Goal: Information Seeking & Learning: Learn about a topic

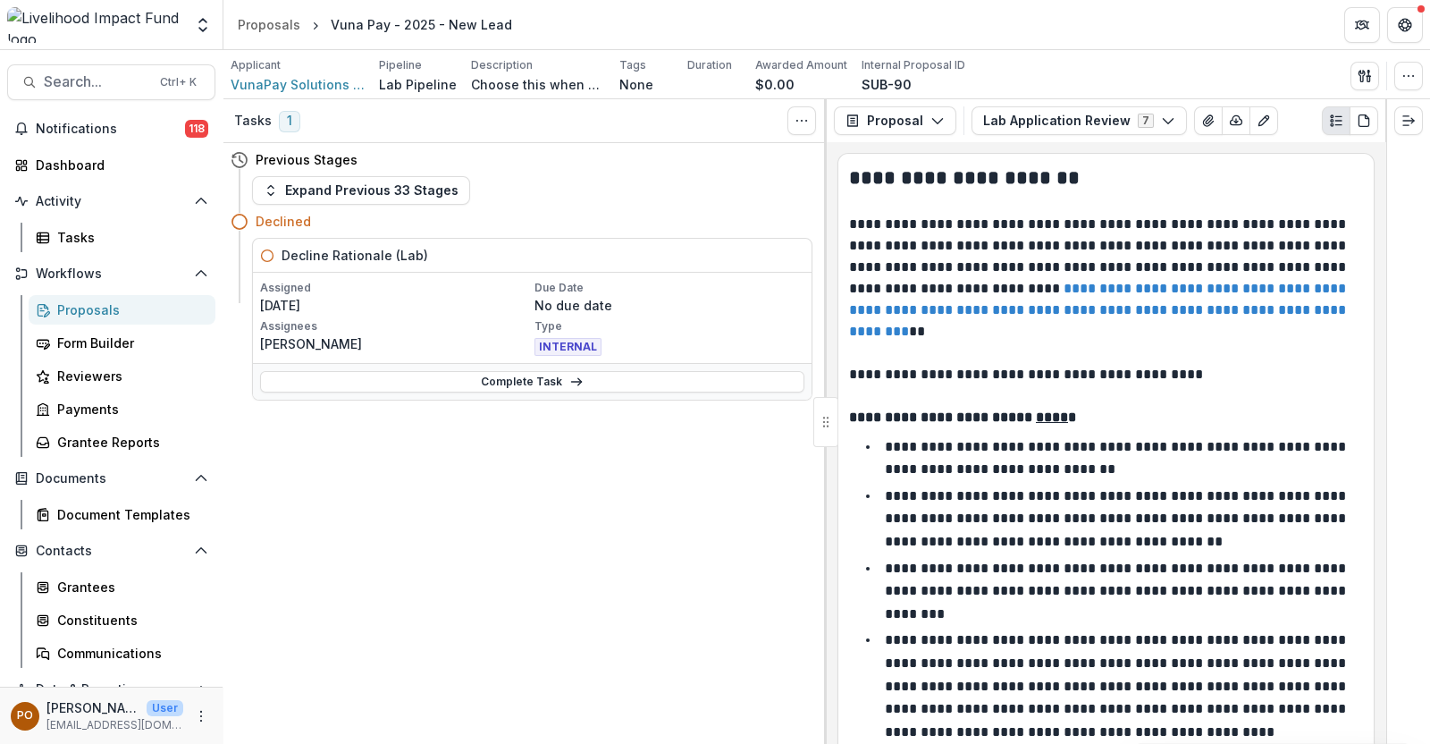
scroll to position [893, 0]
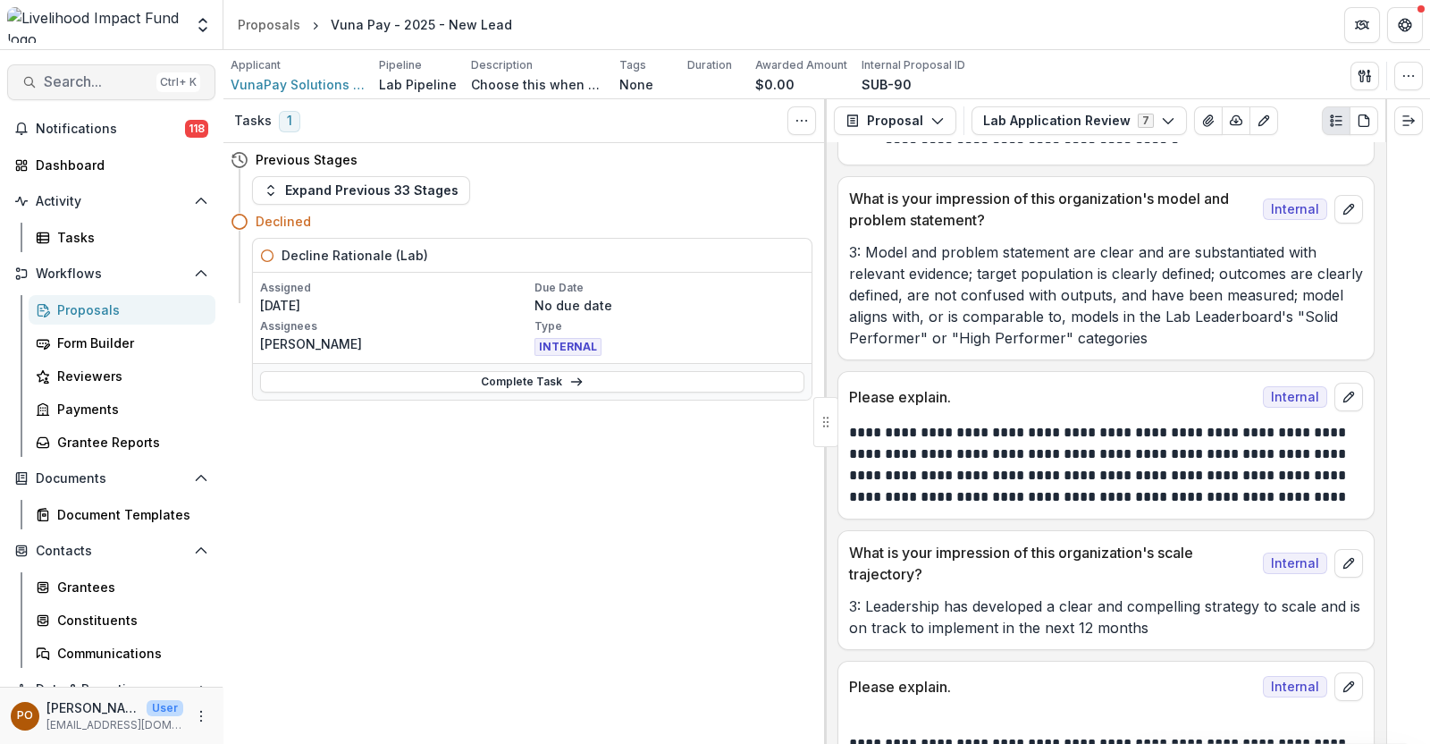
drag, startPoint x: 0, startPoint y: 0, endPoint x: 80, endPoint y: 86, distance: 117.0
click at [80, 86] on span "Search..." at bounding box center [96, 81] width 105 height 17
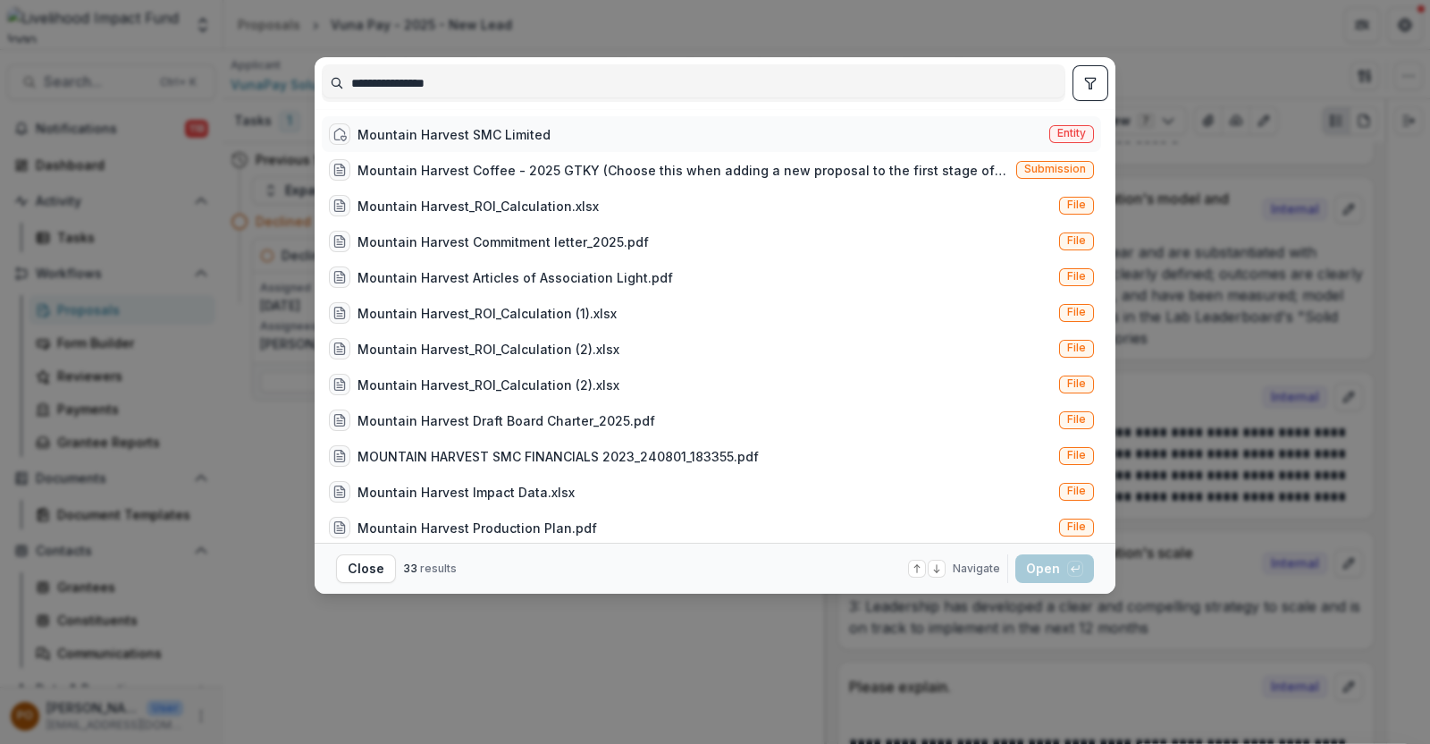
type input "**********"
click at [454, 137] on div "Mountain Harvest SMC Limited" at bounding box center [454, 134] width 193 height 19
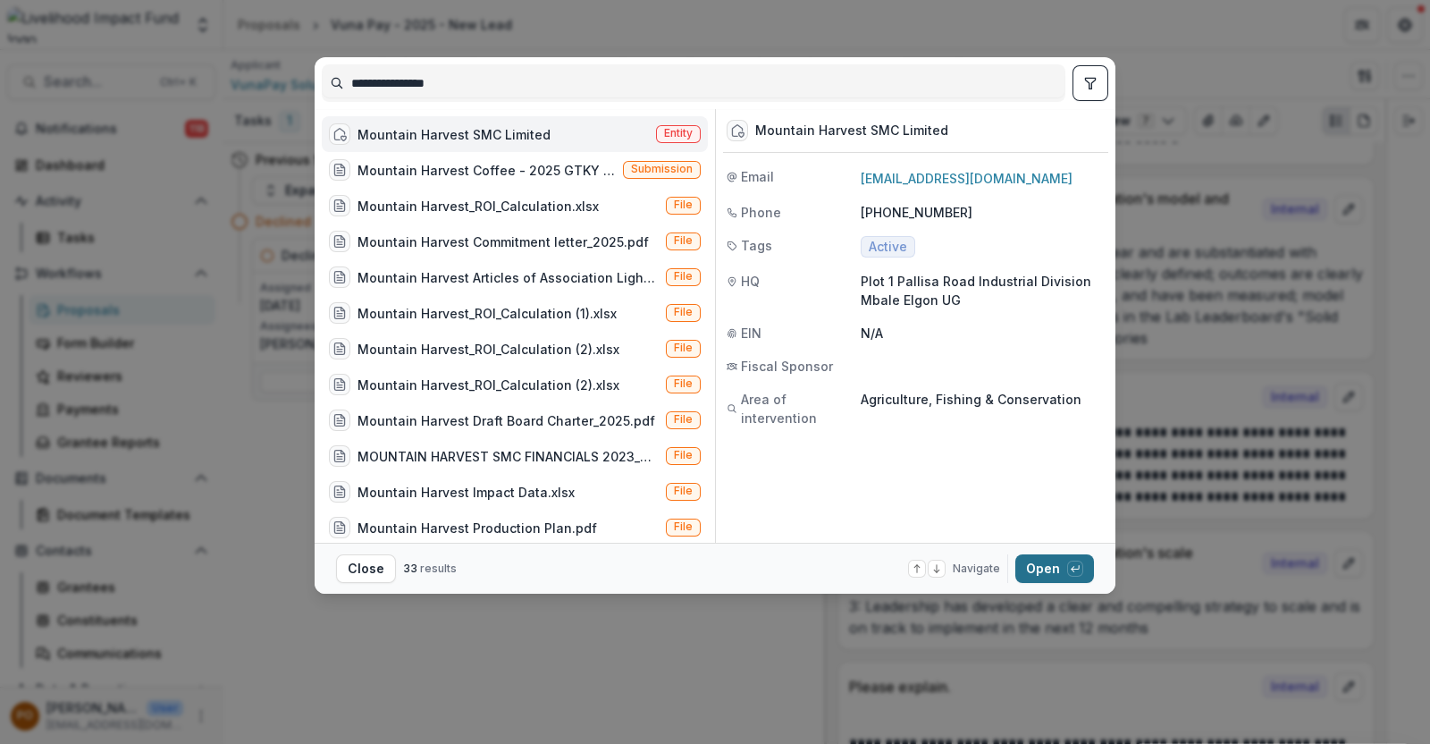
click at [1044, 572] on button "Open with enter key" at bounding box center [1055, 568] width 79 height 29
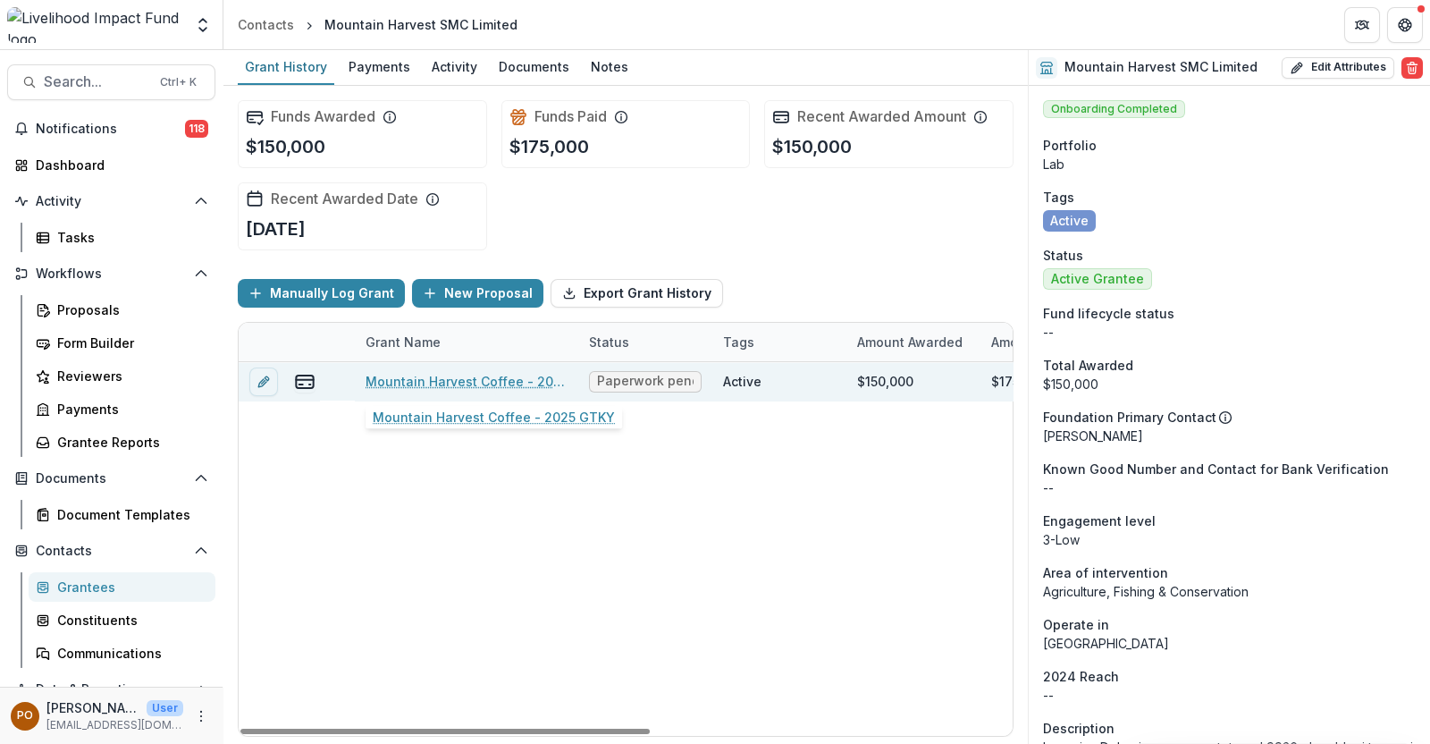
click at [429, 385] on link "Mountain Harvest Coffee - 2025 GTKY" at bounding box center [467, 381] width 202 height 19
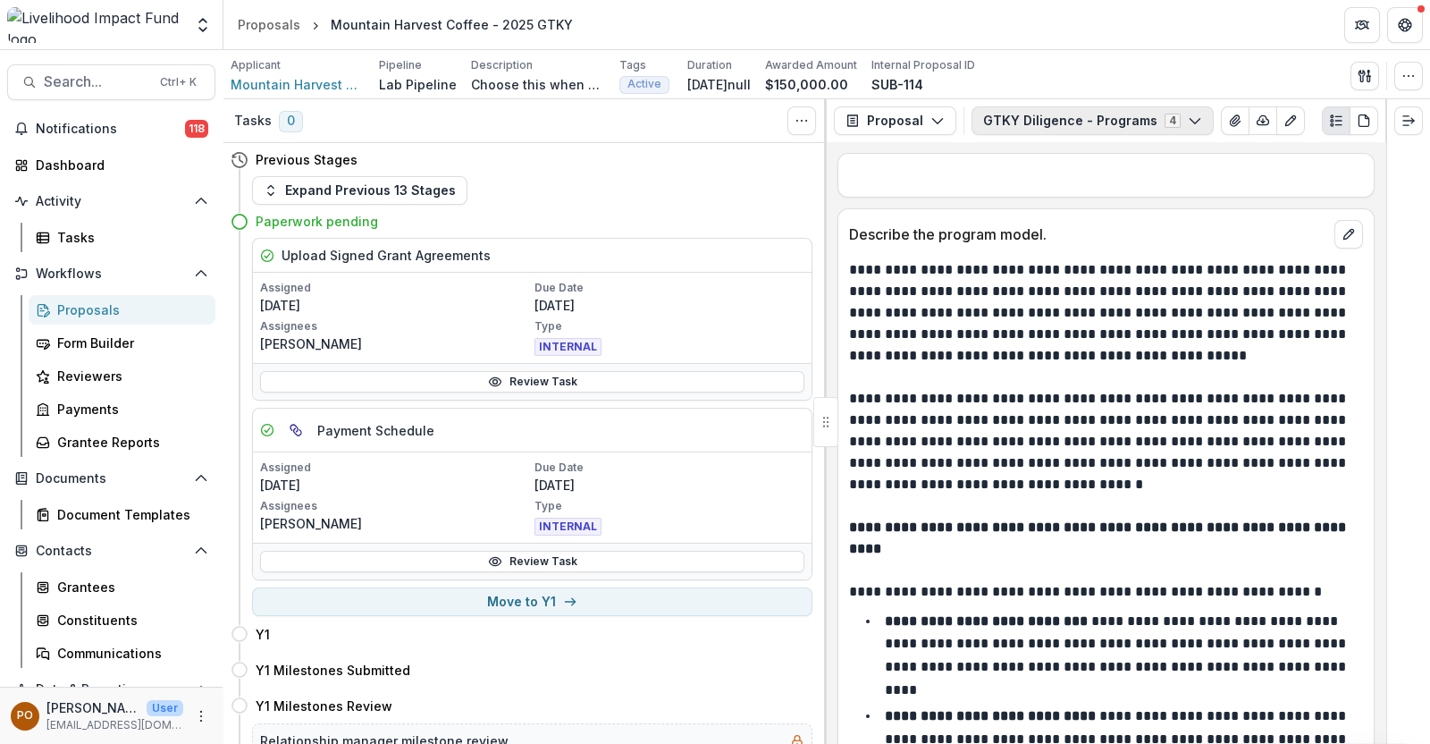
click at [1188, 127] on icon "button" at bounding box center [1195, 121] width 14 height 14
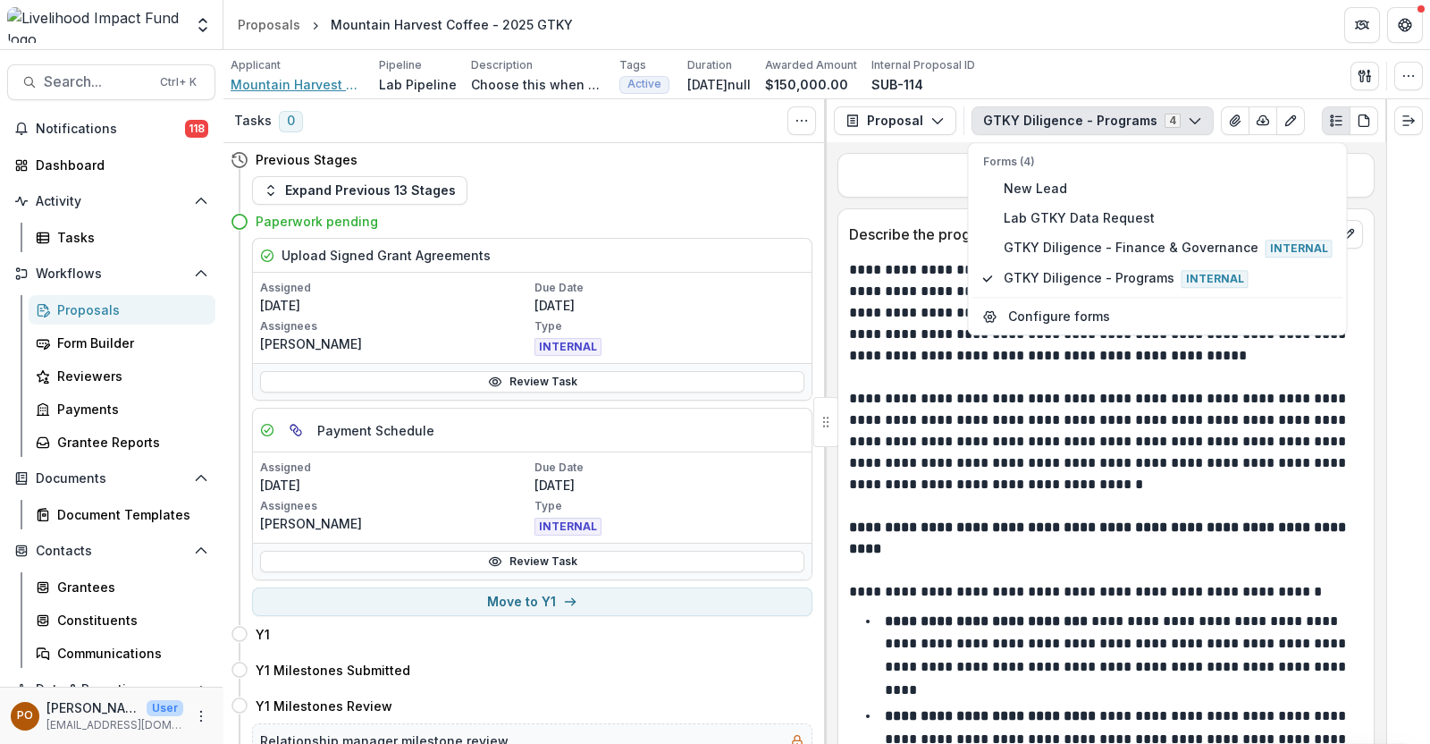
click at [317, 89] on span "Mountain Harvest SMC Limited" at bounding box center [298, 84] width 134 height 19
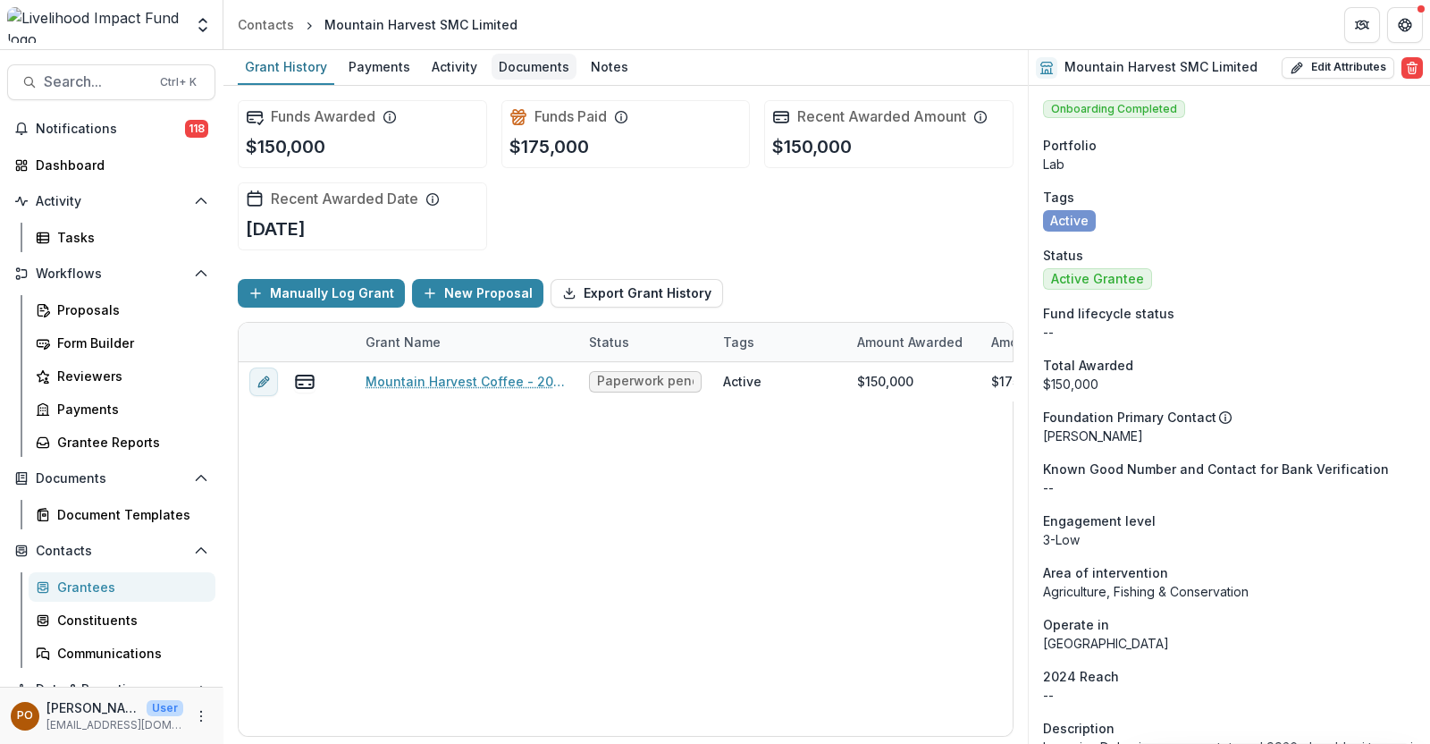
click at [529, 66] on div "Documents" at bounding box center [534, 67] width 85 height 26
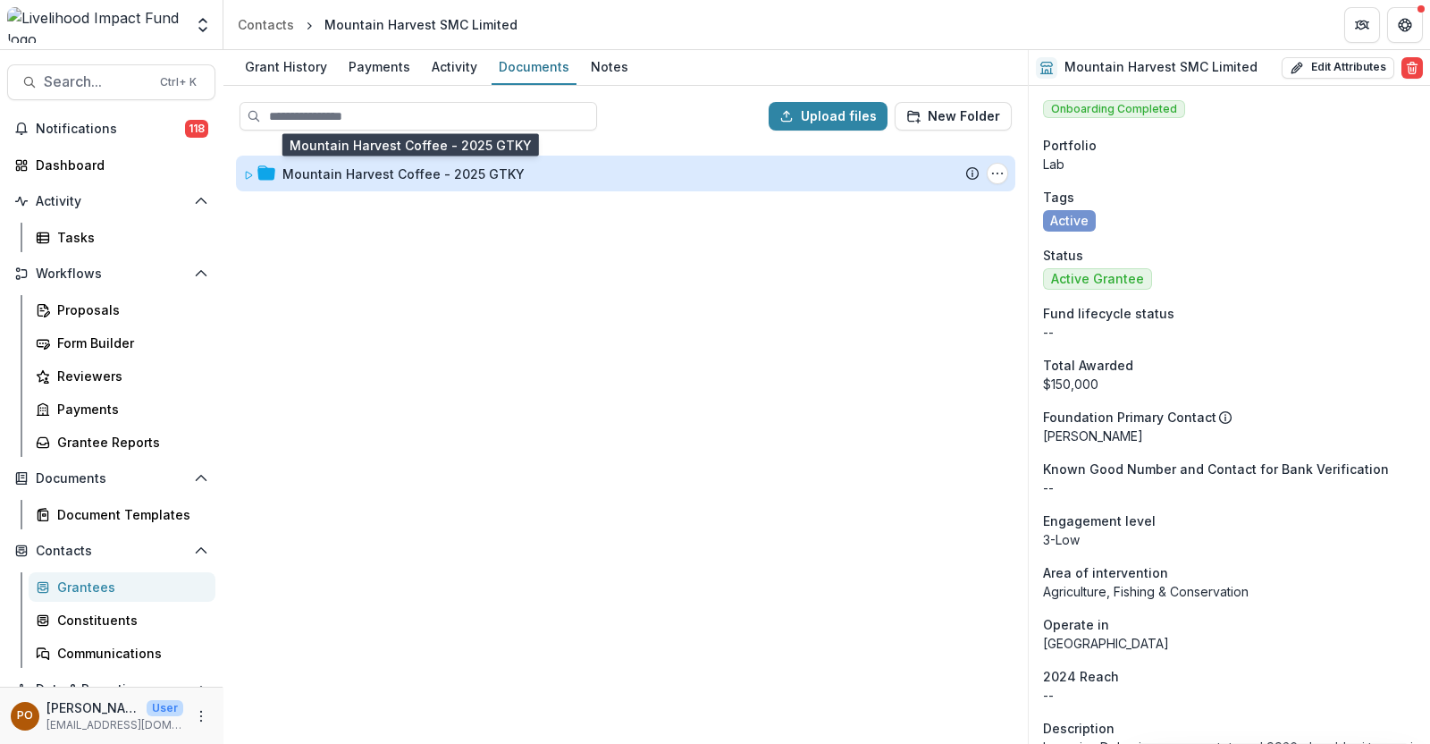
click at [443, 174] on div "Mountain Harvest Coffee - 2025 GTKY" at bounding box center [404, 173] width 242 height 19
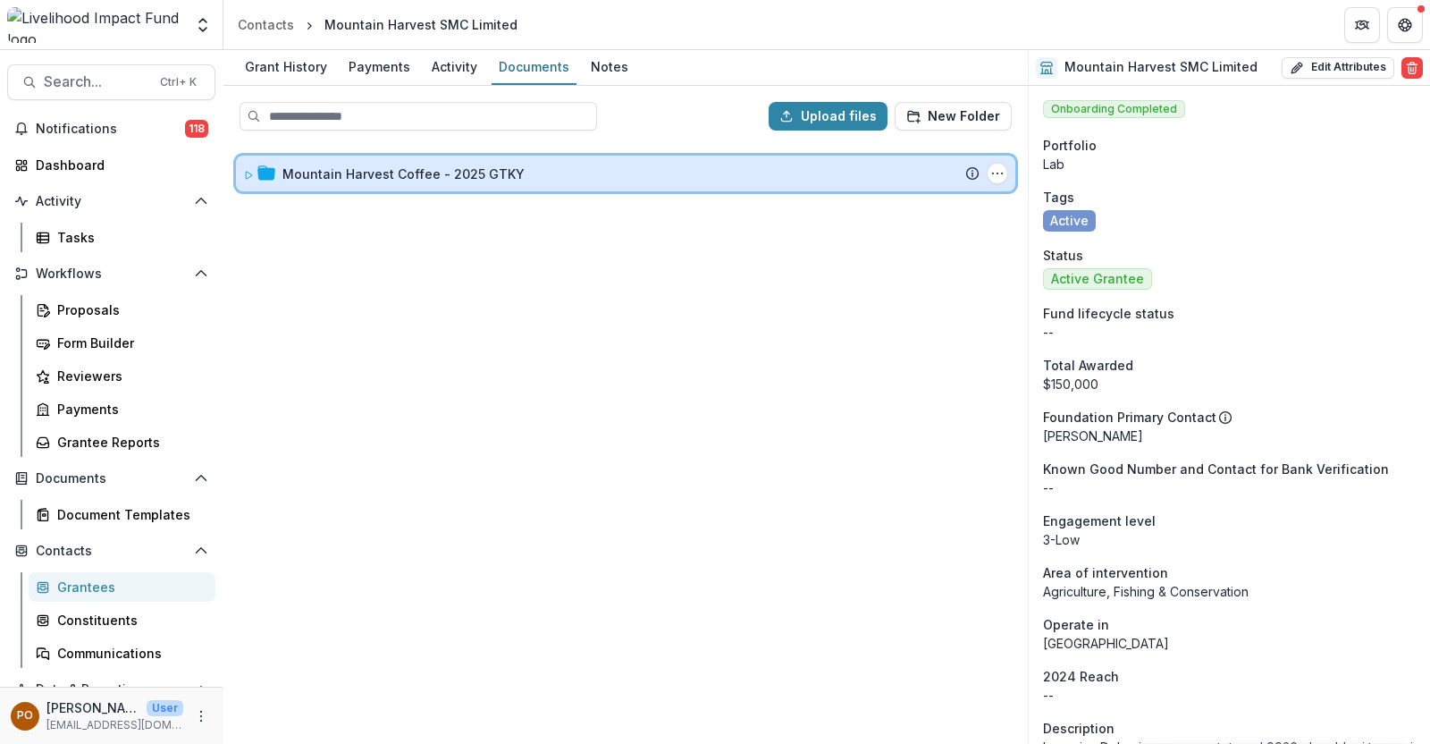
click at [478, 161] on div "Mountain Harvest Coffee - 2025 GTKY Submission Temelio Proposal Attached propos…" at bounding box center [626, 174] width 780 height 36
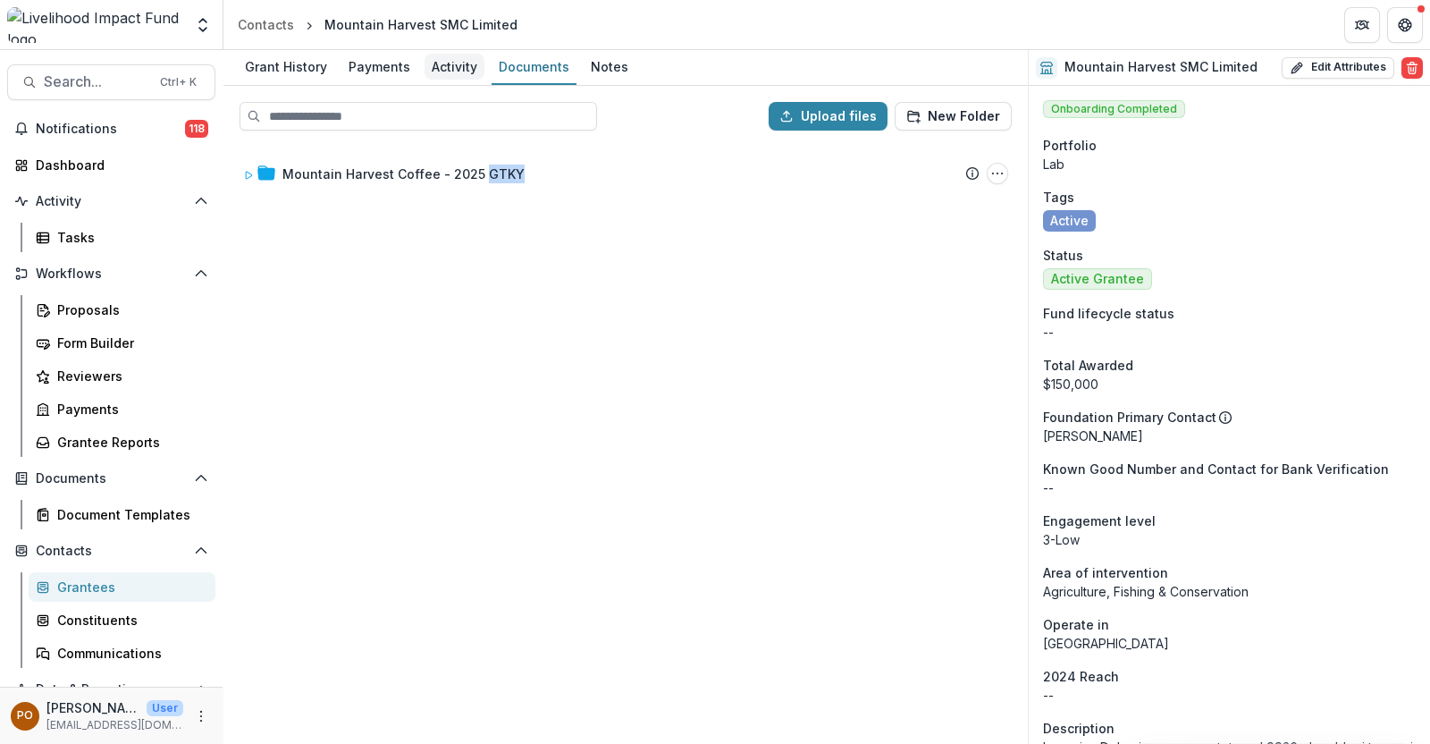
click at [425, 65] on div "Activity" at bounding box center [455, 67] width 60 height 26
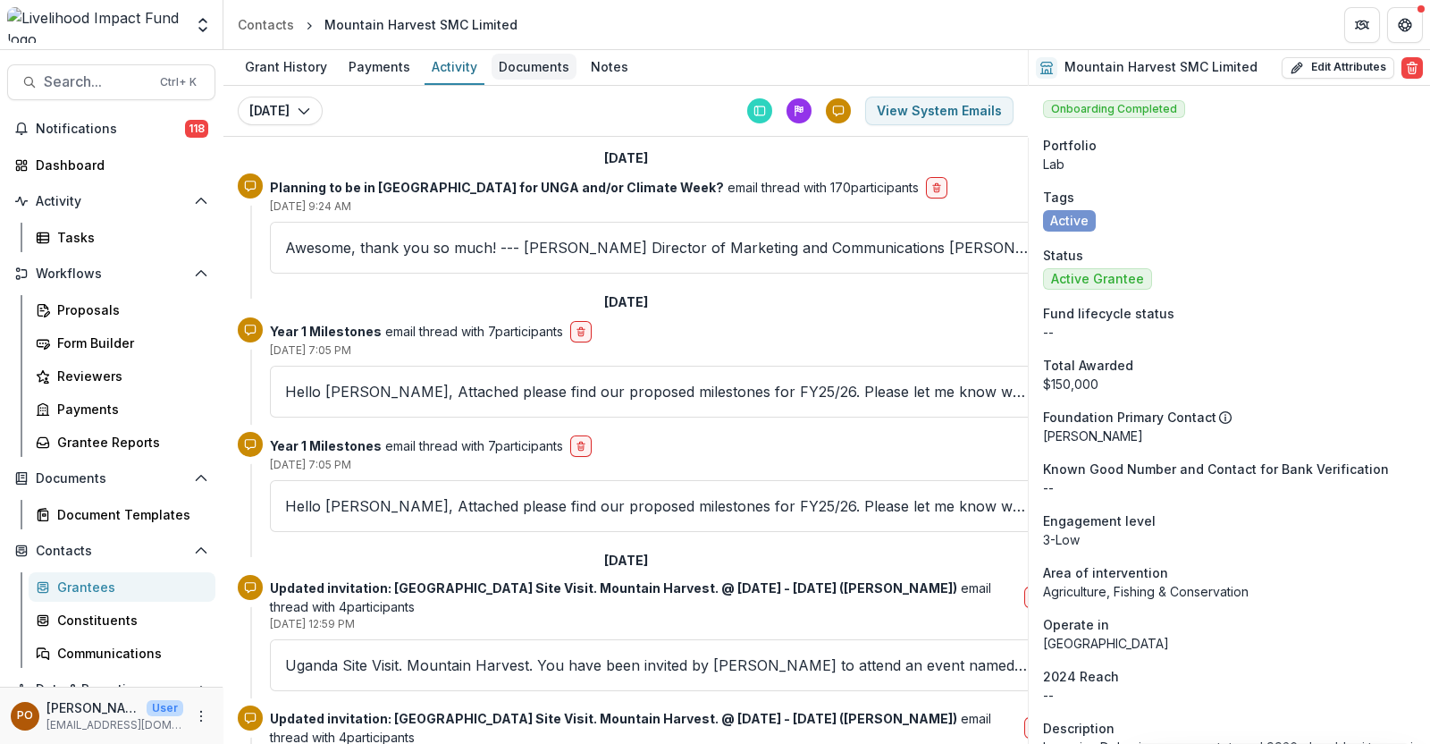
click at [506, 59] on div "Documents" at bounding box center [534, 67] width 85 height 26
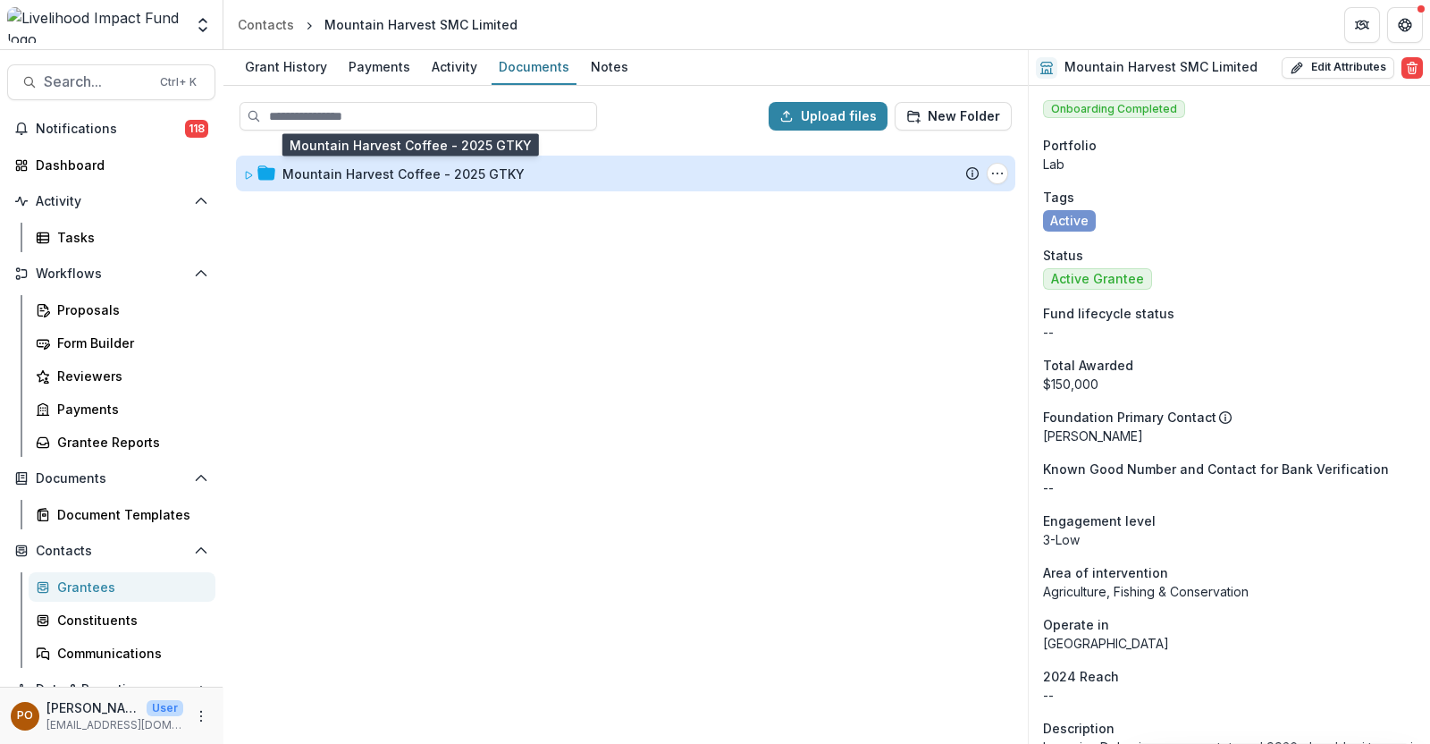
click at [408, 164] on div "Mountain Harvest Coffee - 2025 GTKY" at bounding box center [404, 173] width 242 height 19
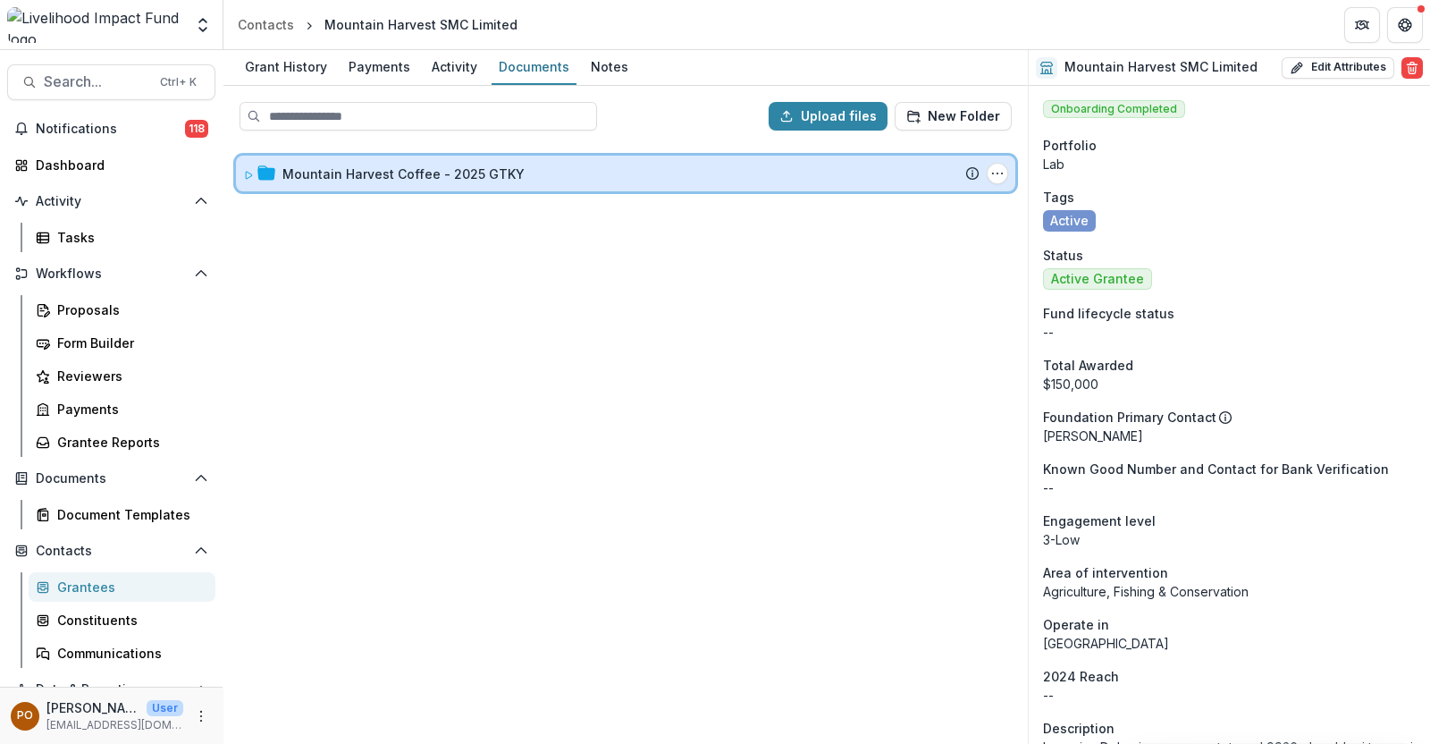
click at [558, 183] on div "Mountain Harvest Coffee - 2025 GTKY Submission Temelio Proposal Attached propos…" at bounding box center [626, 174] width 780 height 36
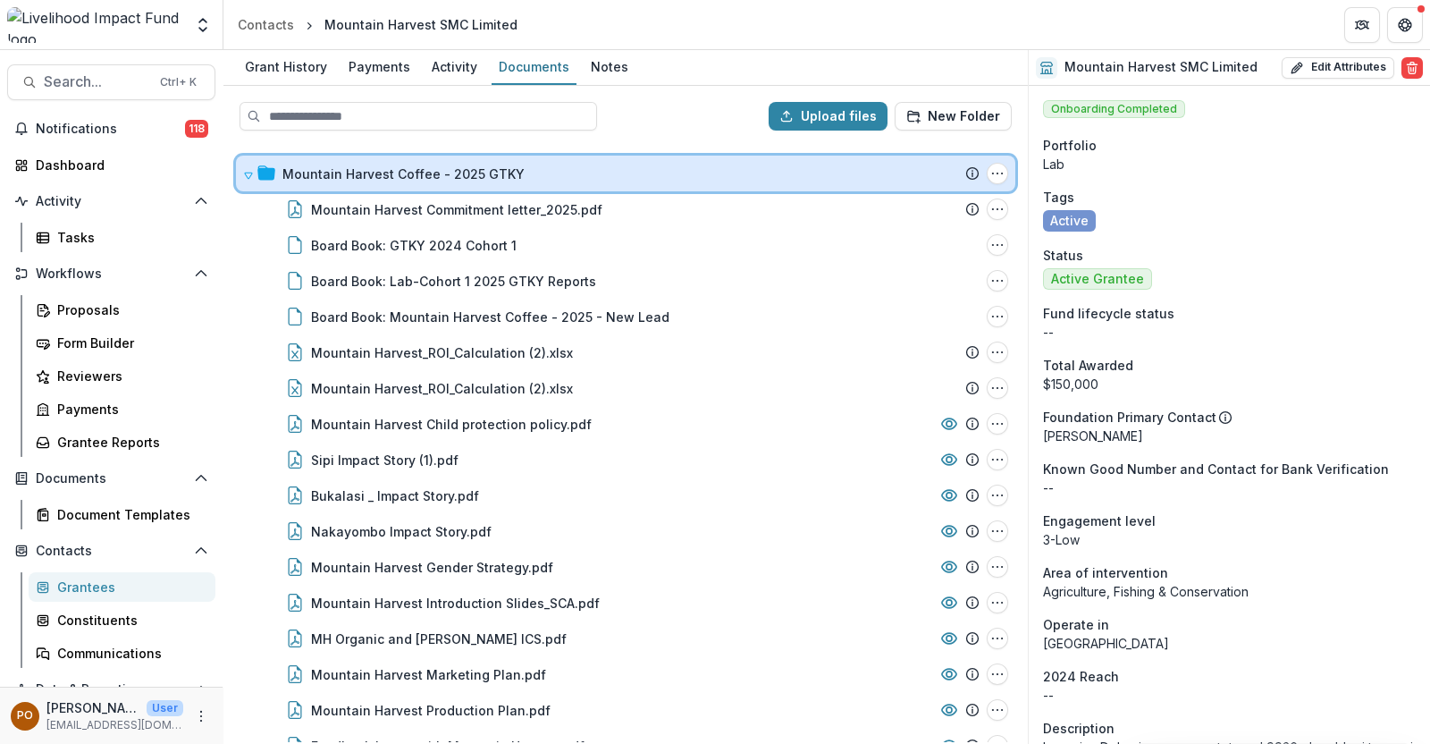
click at [558, 183] on div "Mountain Harvest Coffee - 2025 GTKY Submission Temelio Proposal Attached propos…" at bounding box center [626, 174] width 780 height 36
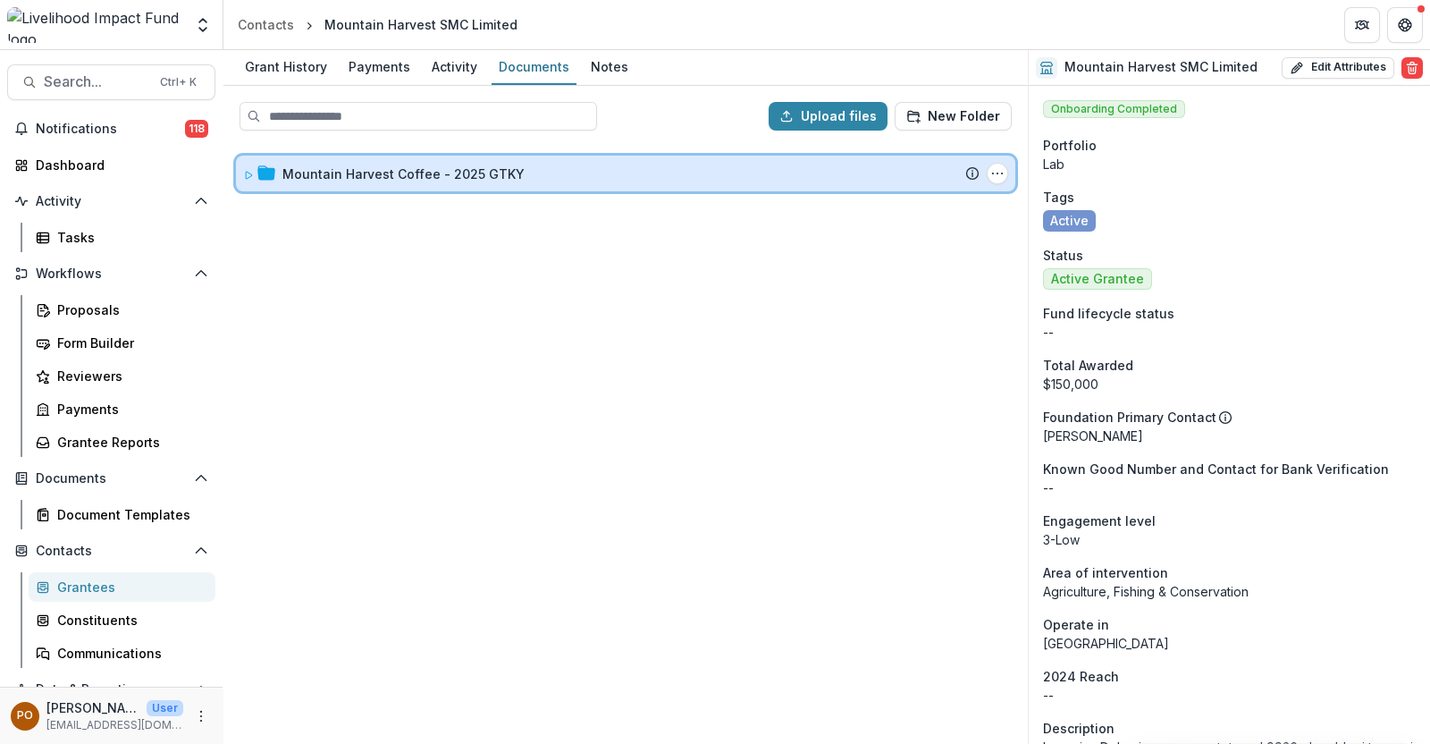
click at [558, 183] on div "Mountain Harvest Coffee - 2025 GTKY Submission Temelio Proposal Attached propos…" at bounding box center [626, 174] width 780 height 36
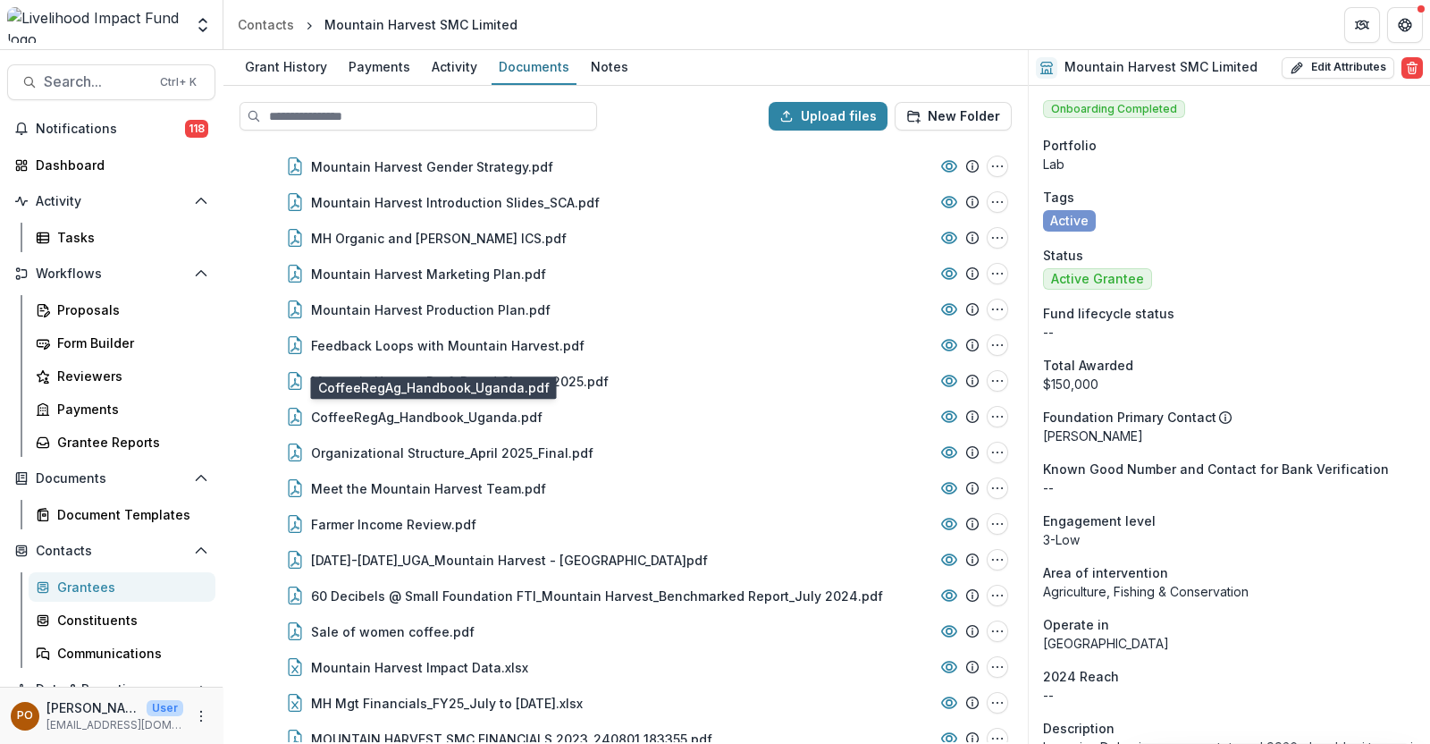
scroll to position [399, 0]
